Goal: Navigation & Orientation: Find specific page/section

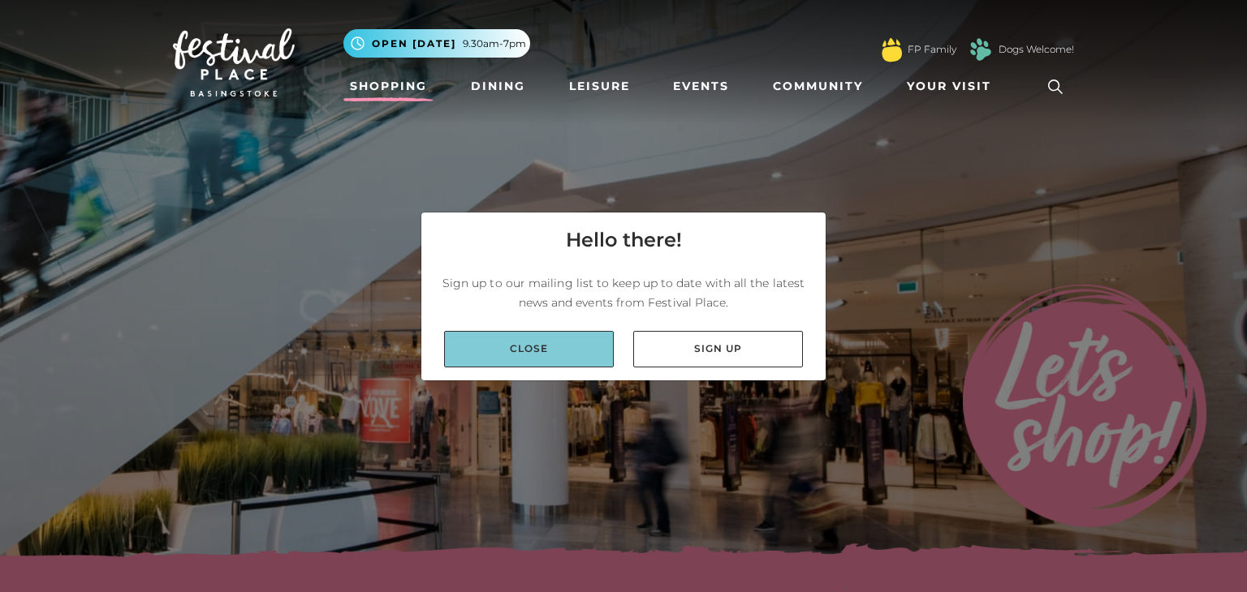
click at [536, 357] on link "Close" at bounding box center [529, 349] width 170 height 37
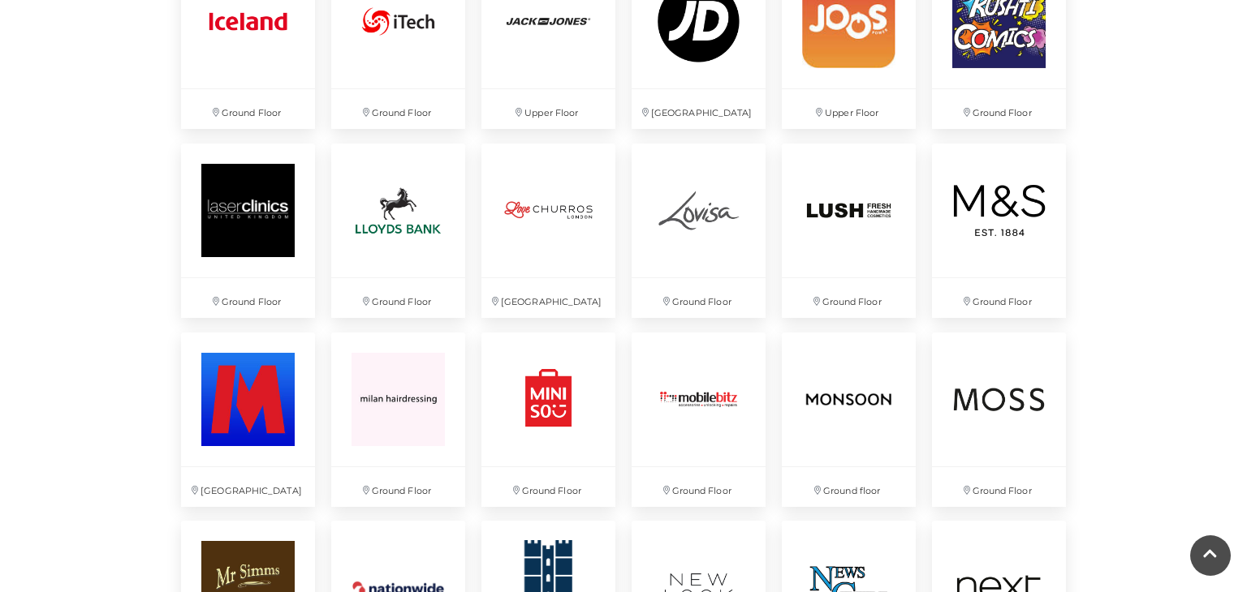
scroll to position [2630, 0]
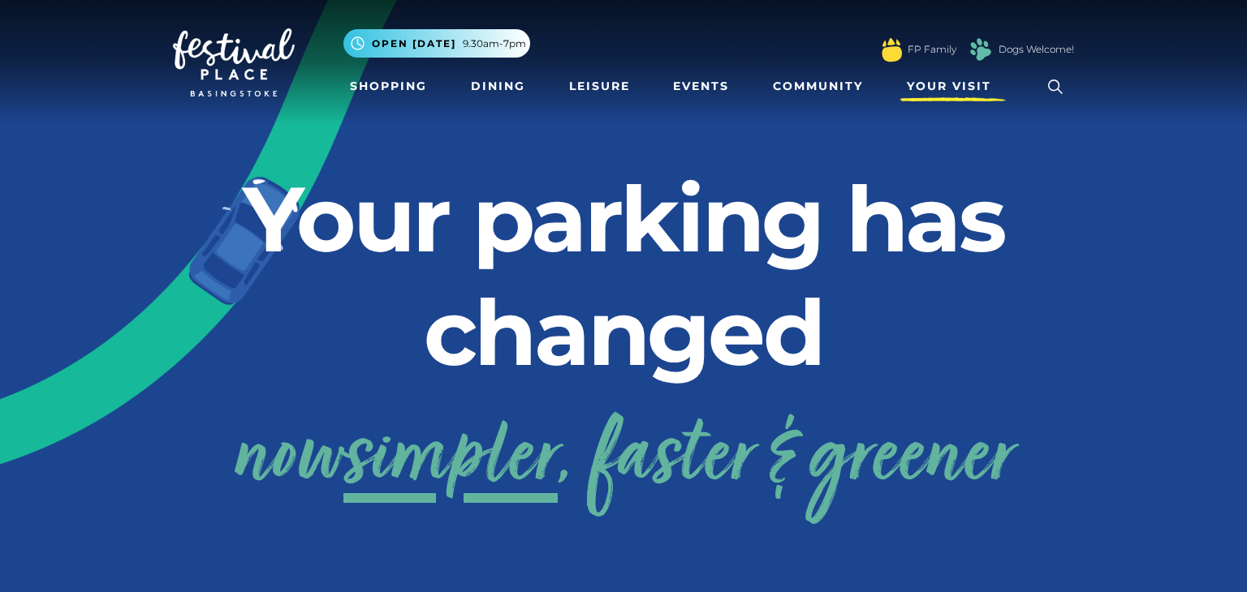
click at [954, 81] on span "Your Visit" at bounding box center [949, 86] width 84 height 17
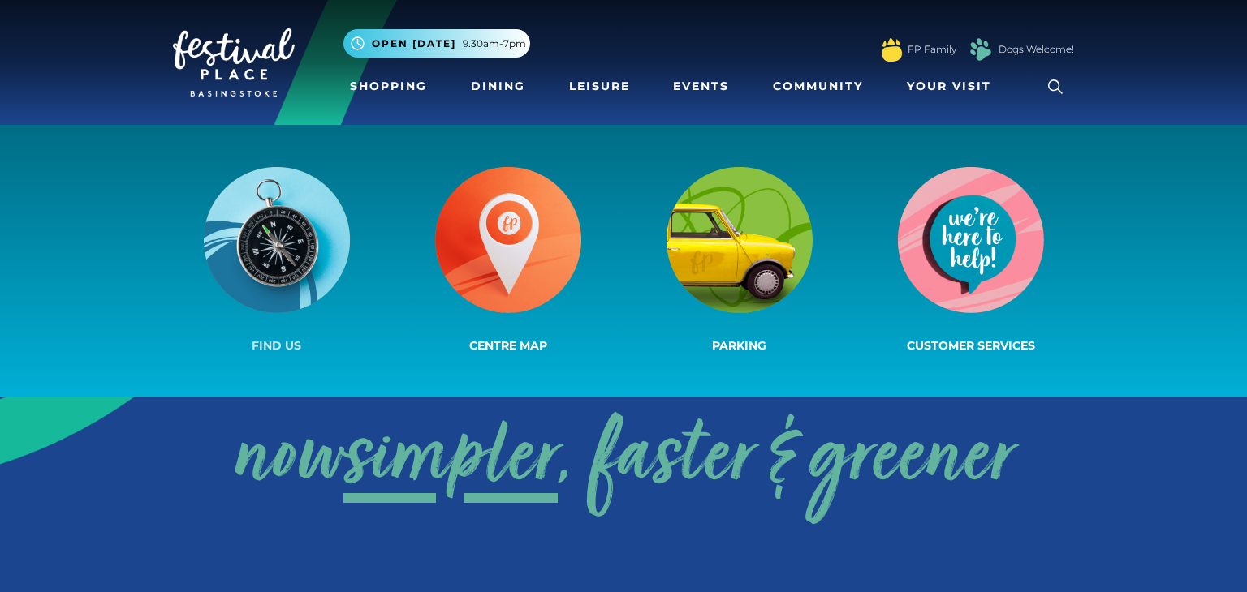
click at [258, 254] on img at bounding box center [277, 240] width 146 height 146
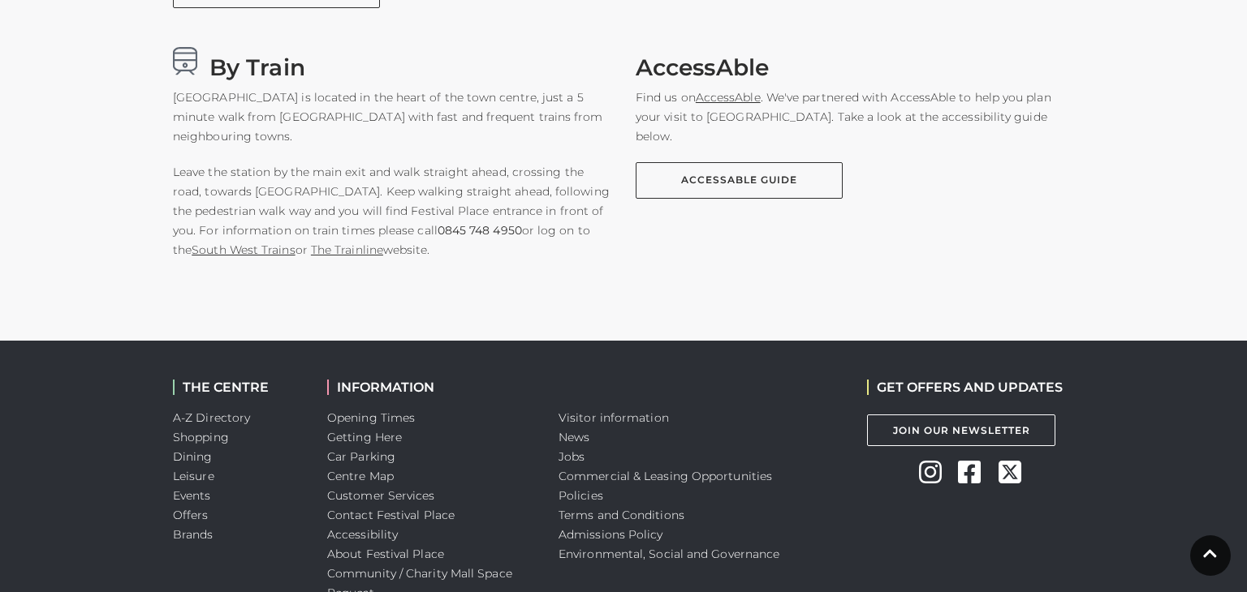
scroll to position [1299, 0]
